Goal: Task Accomplishment & Management: Use online tool/utility

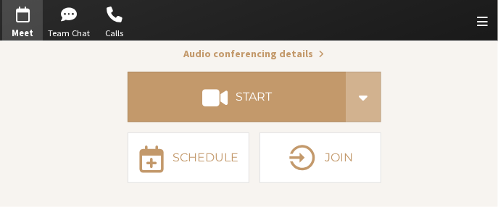
scroll to position [149, 0]
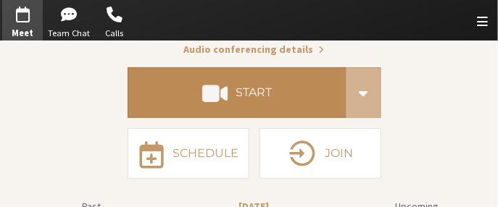
click at [255, 104] on button "Start" at bounding box center [237, 92] width 219 height 51
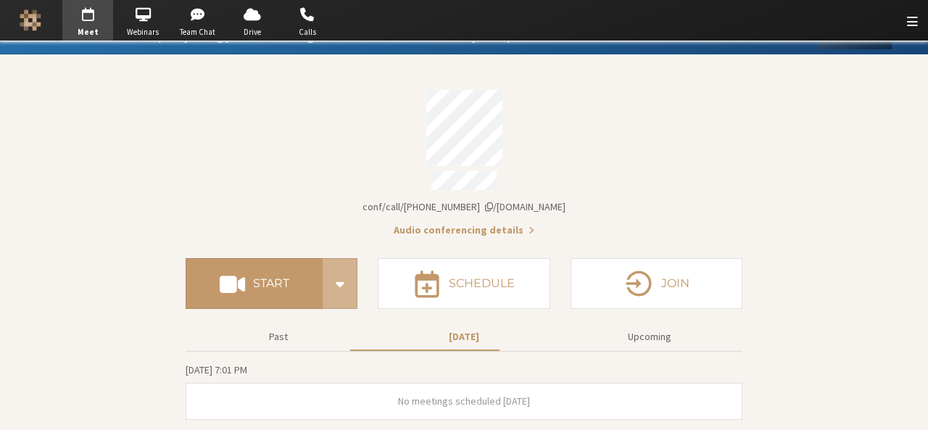
scroll to position [15, 0]
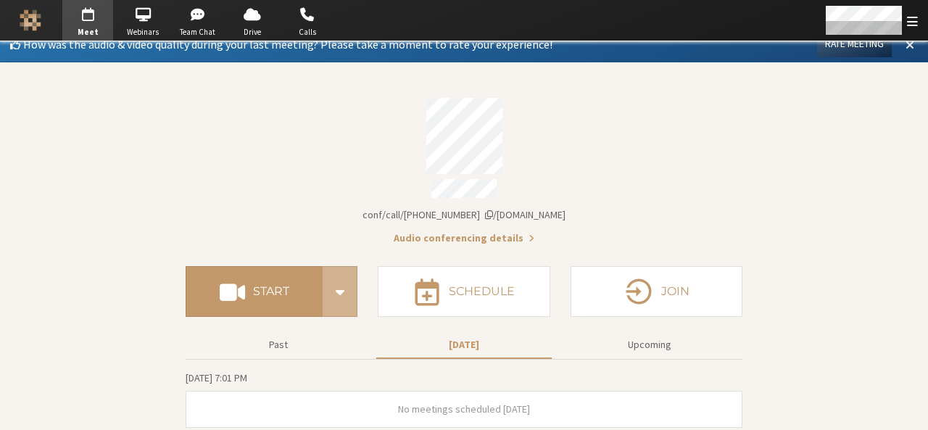
click at [906, 50] on span at bounding box center [910, 44] width 9 height 13
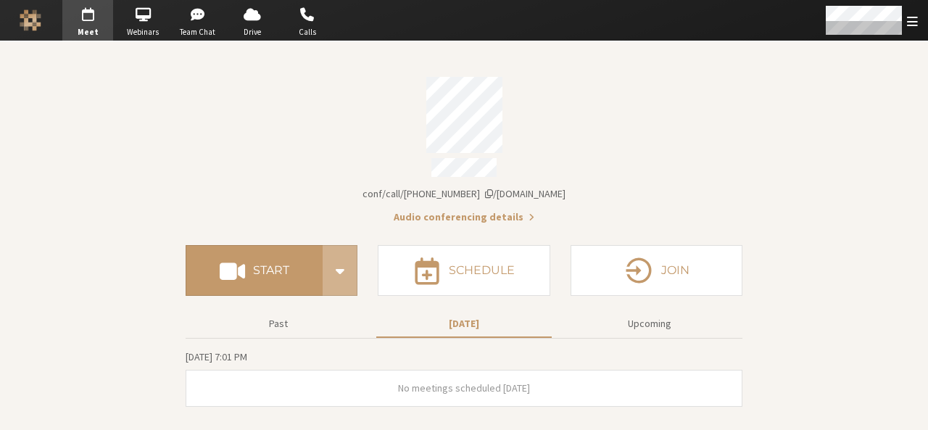
scroll to position [0, 0]
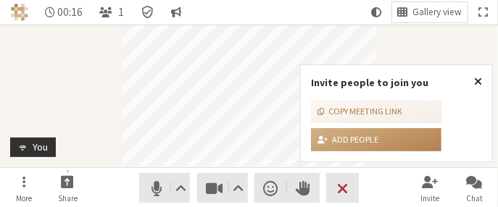
click at [480, 83] on span "Close popover" at bounding box center [478, 81] width 8 height 12
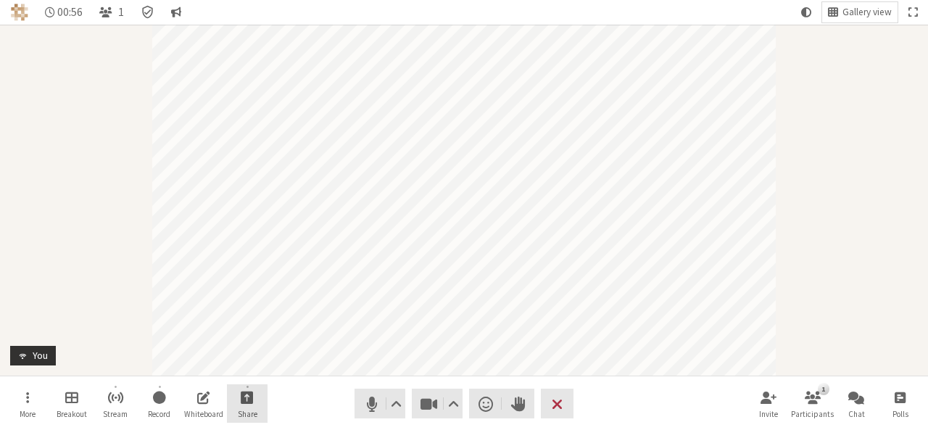
click at [255, 403] on button "Share" at bounding box center [247, 403] width 41 height 39
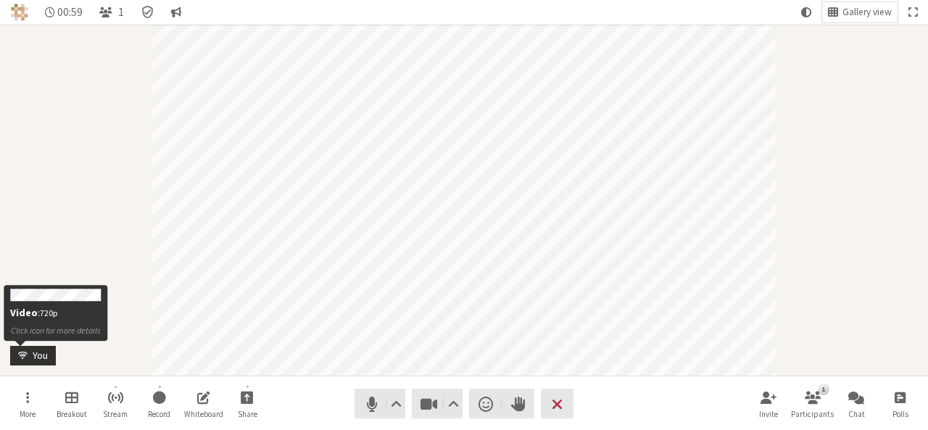
click at [19, 350] on span "Participant" at bounding box center [20, 355] width 15 height 11
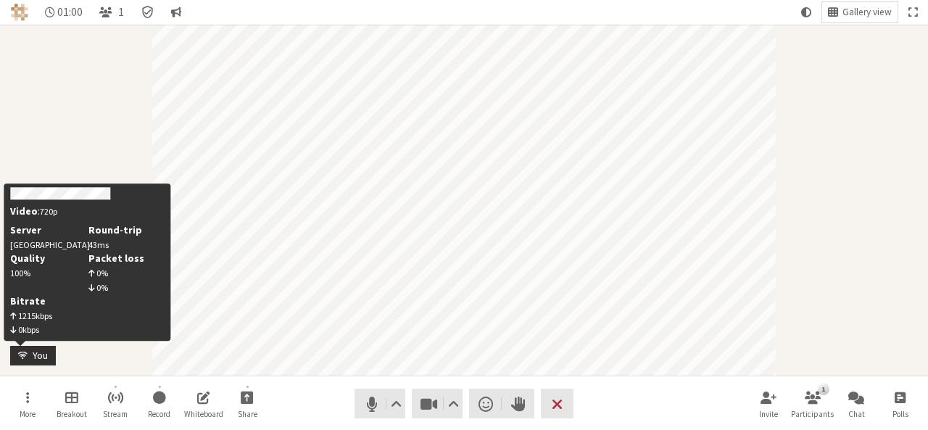
click at [19, 350] on span "Participant" at bounding box center [20, 355] width 15 height 11
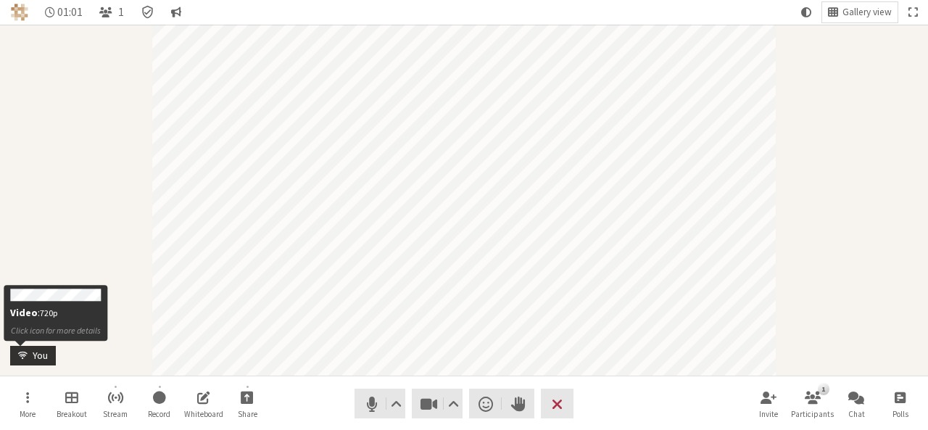
click at [19, 350] on span "Participant" at bounding box center [20, 355] width 15 height 11
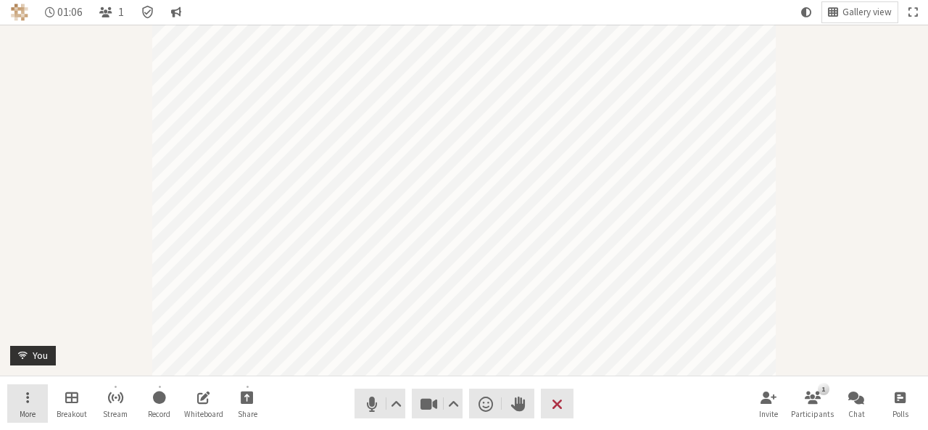
click at [17, 399] on button "More" at bounding box center [27, 403] width 41 height 39
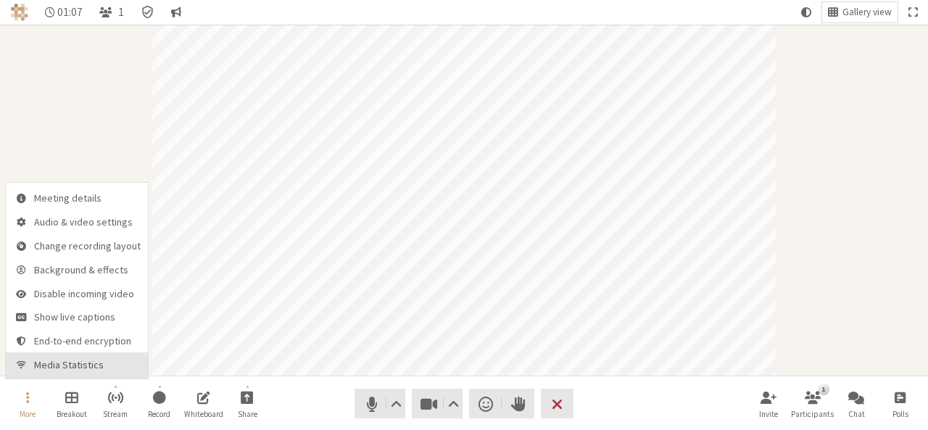
click at [50, 372] on button "Media Statistics" at bounding box center [77, 365] width 142 height 26
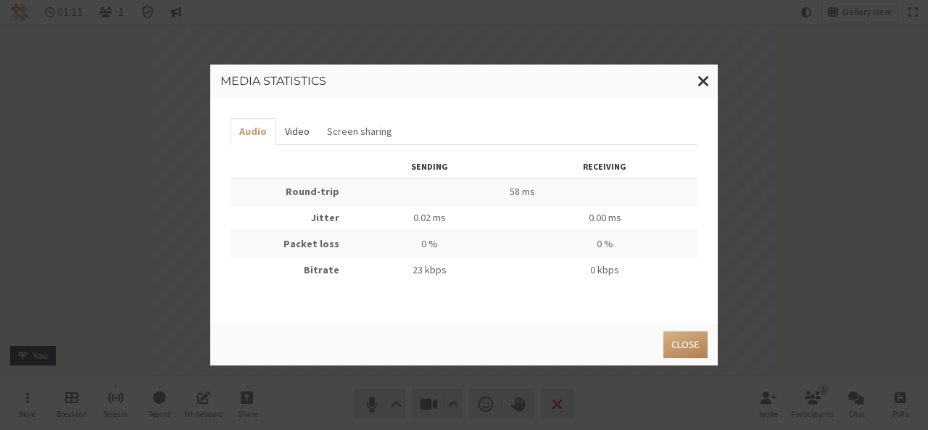
click at [296, 130] on button "Video" at bounding box center [297, 131] width 42 height 27
click at [701, 86] on span "Close modal" at bounding box center [704, 81] width 12 height 18
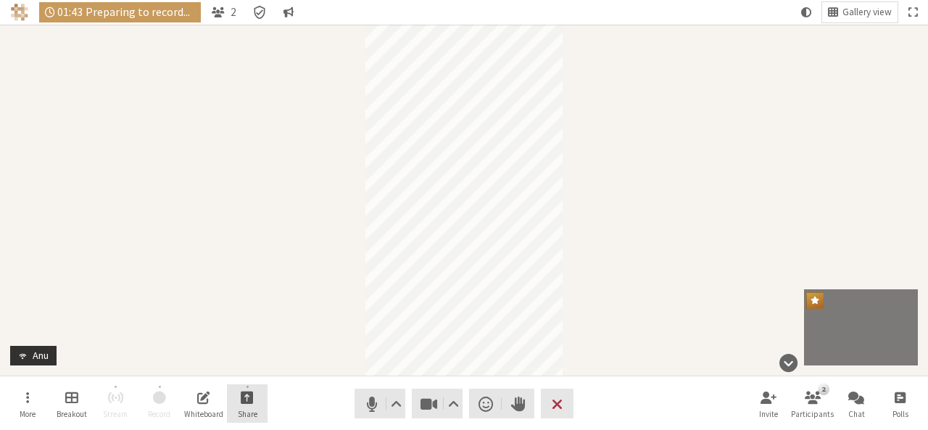
click at [236, 410] on button "Share" at bounding box center [247, 403] width 41 height 39
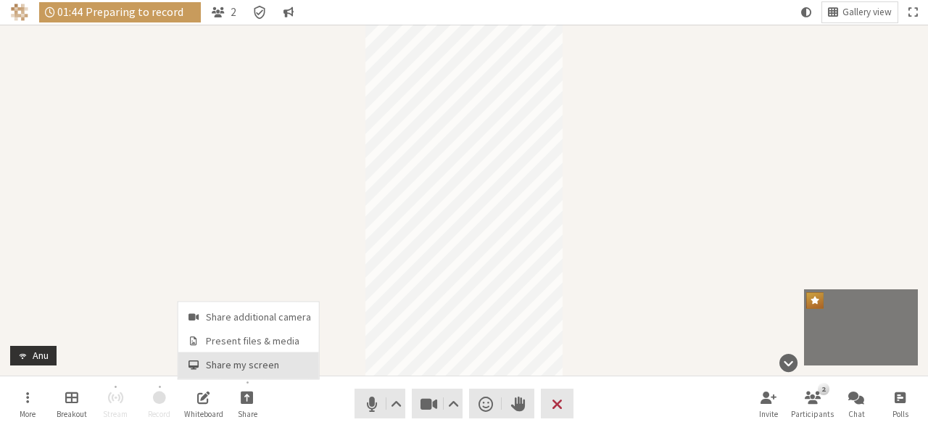
click at [232, 373] on button "Share my screen" at bounding box center [248, 365] width 141 height 26
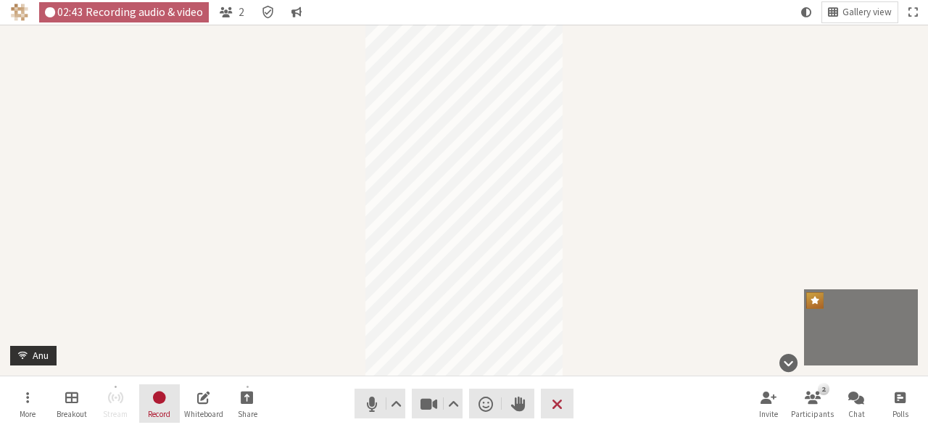
click at [155, 411] on span "Record" at bounding box center [159, 414] width 22 height 9
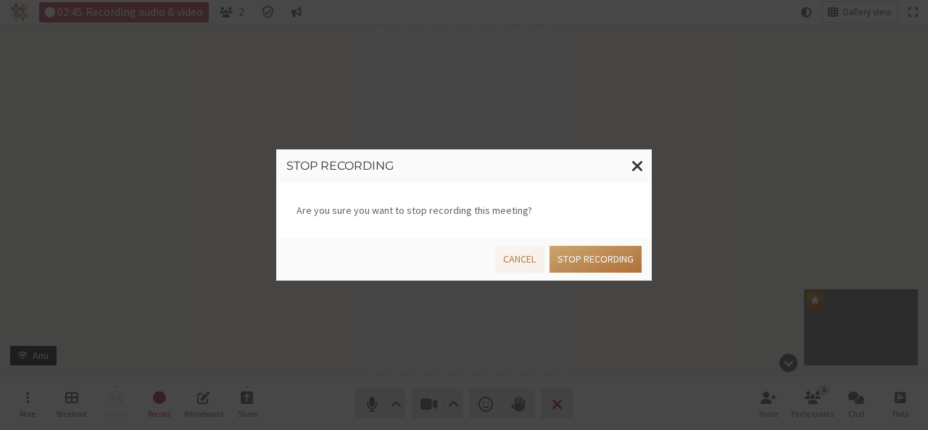
click at [570, 265] on button "Stop recording" at bounding box center [596, 259] width 92 height 27
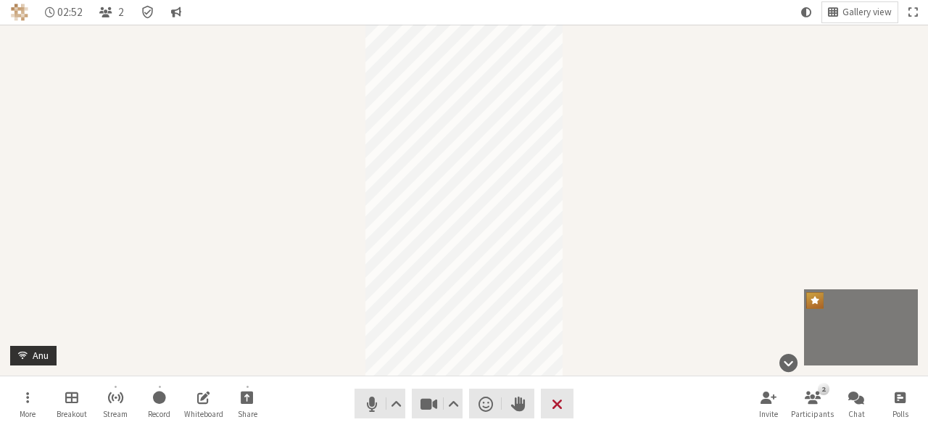
click at [556, 404] on span "End or leave meeting" at bounding box center [557, 404] width 11 height 20
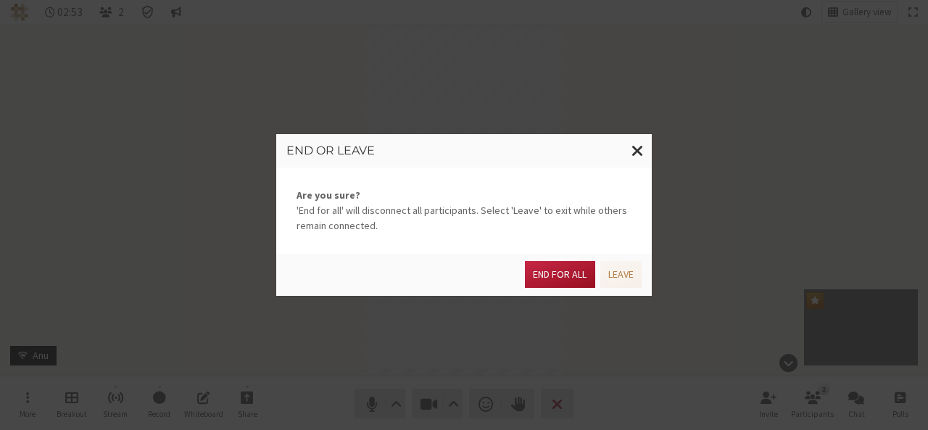
click at [557, 276] on button "End for all" at bounding box center [560, 274] width 70 height 27
